Goal: Information Seeking & Learning: Understand process/instructions

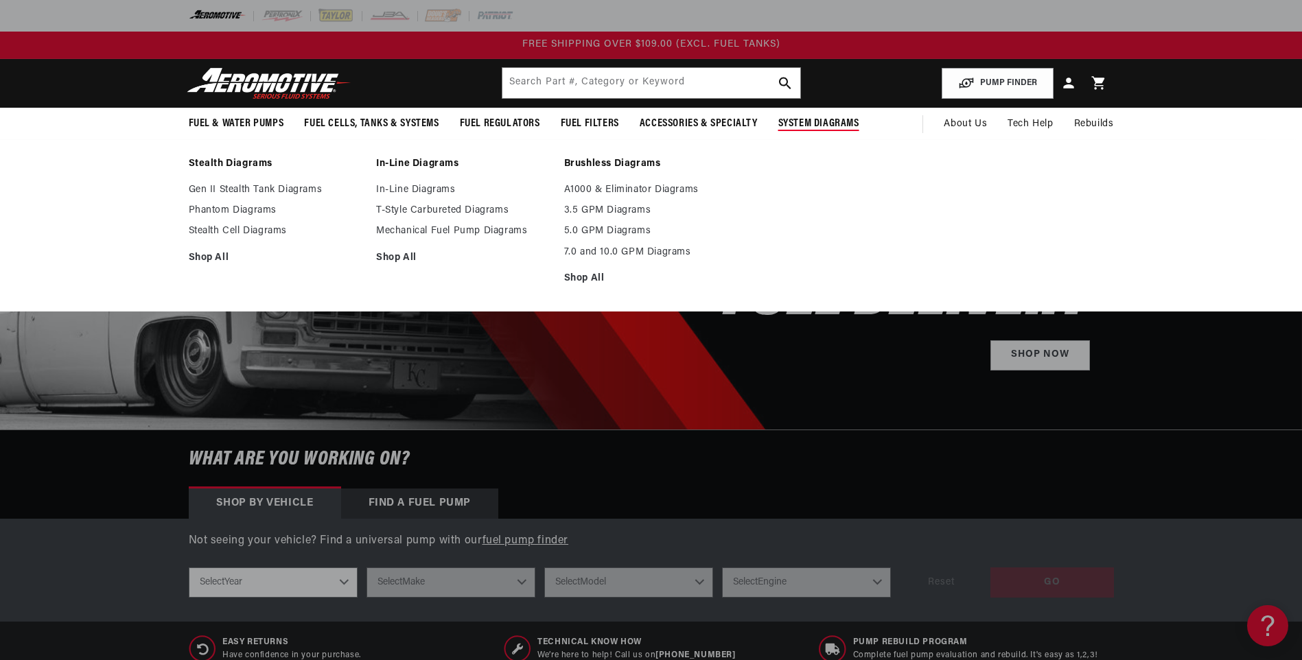
click at [803, 114] on summary "System Diagrams" at bounding box center [819, 124] width 102 height 32
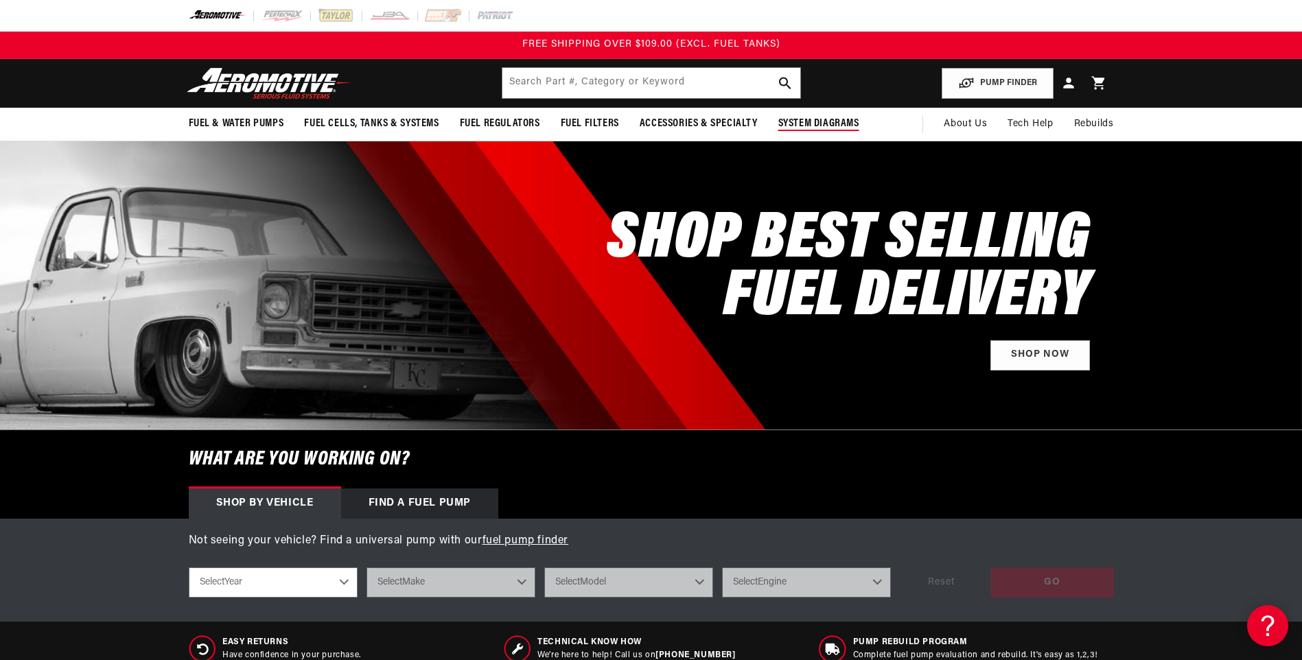
click at [799, 121] on span "System Diagrams" at bounding box center [818, 124] width 81 height 14
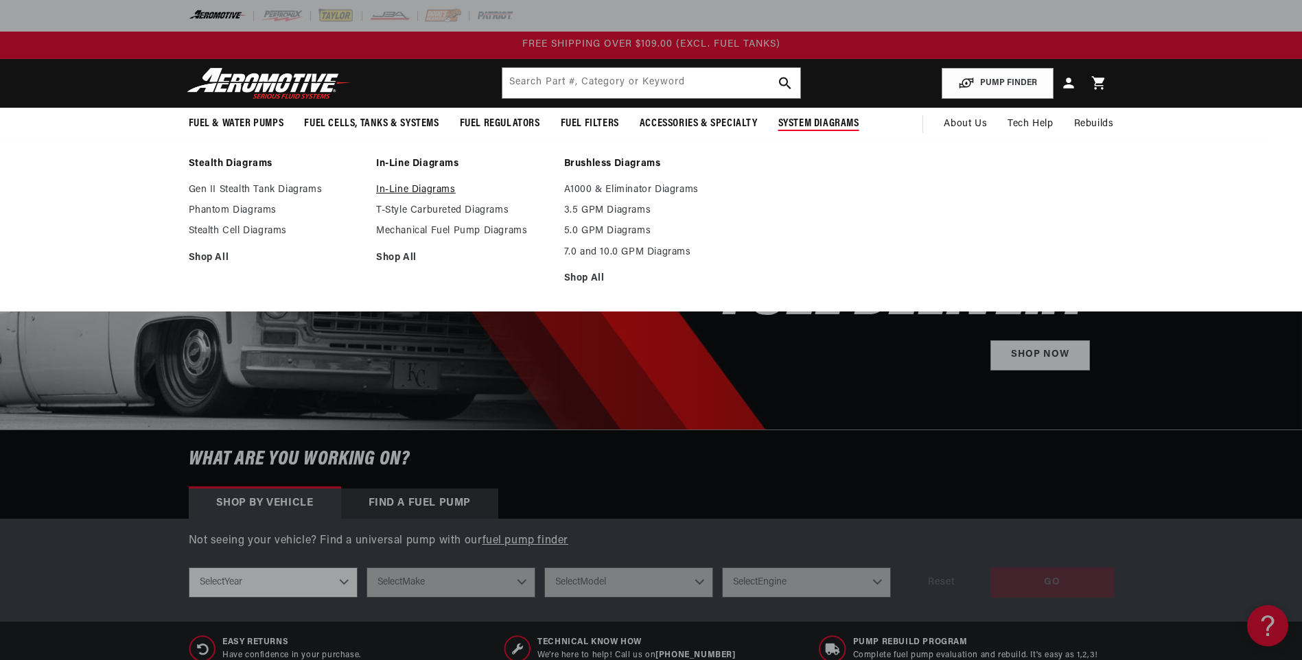
click at [407, 187] on link "In-Line Diagrams" at bounding box center [463, 190] width 174 height 12
